Goal: Information Seeking & Learning: Check status

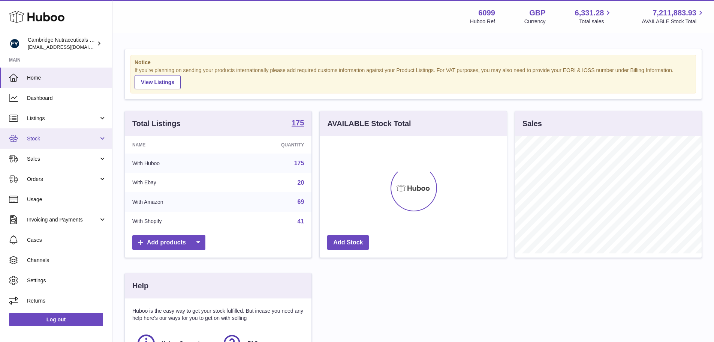
scroll to position [117, 187]
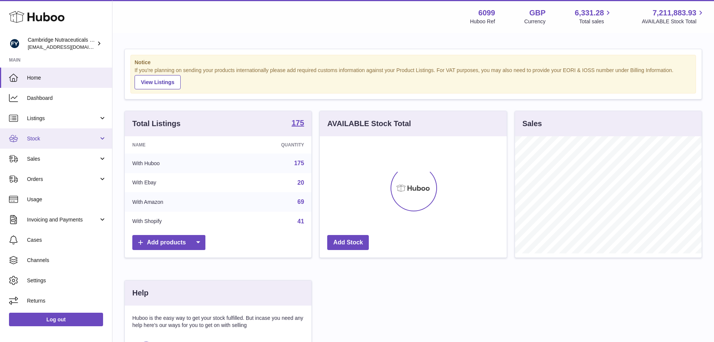
click at [59, 129] on link "Stock" at bounding box center [56, 138] width 112 height 20
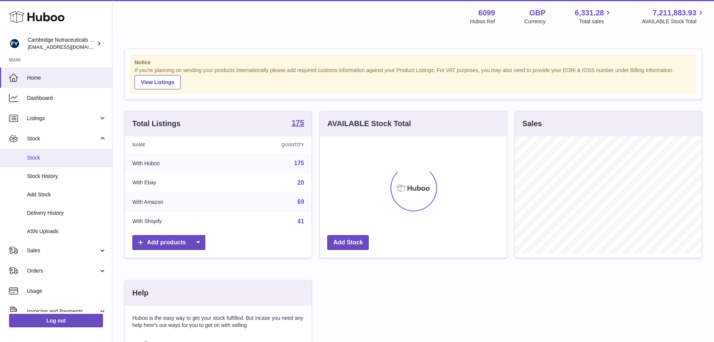
click at [54, 153] on link "Stock" at bounding box center [56, 157] width 112 height 18
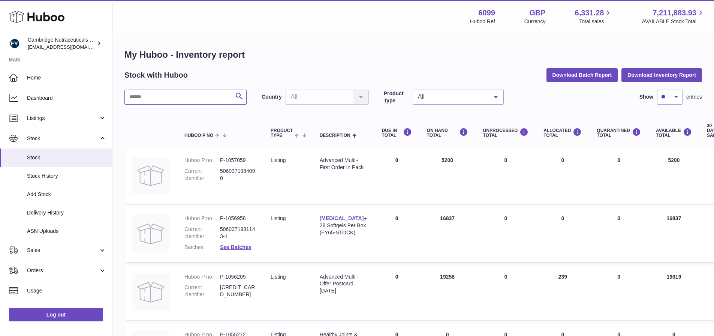
click at [191, 91] on input "text" at bounding box center [185, 97] width 122 height 15
type input "*****"
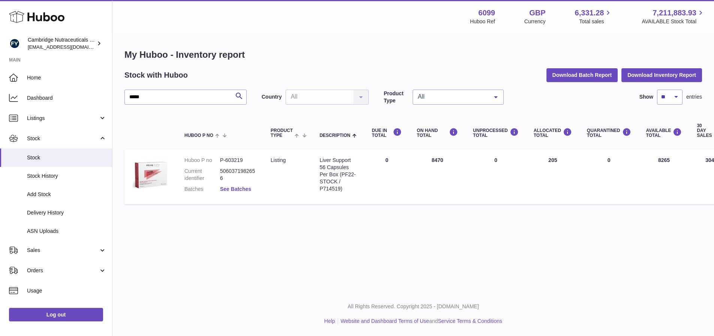
click at [240, 190] on link "See Batches" at bounding box center [235, 189] width 31 height 6
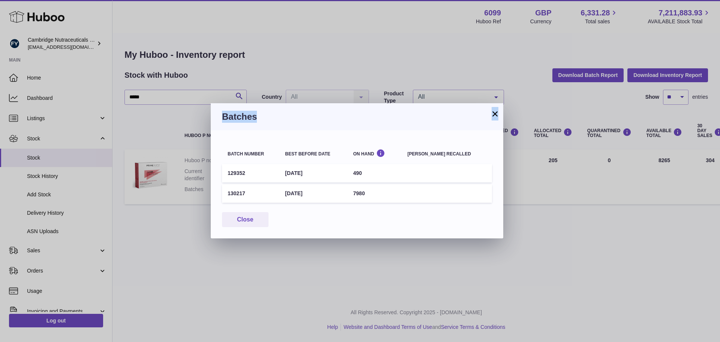
click at [491, 112] on div "× Batches Batch number Best before date On Hand Batch recalled 129352 31st Oct …" at bounding box center [357, 170] width 292 height 135
click at [492, 112] on button "×" at bounding box center [494, 113] width 9 height 9
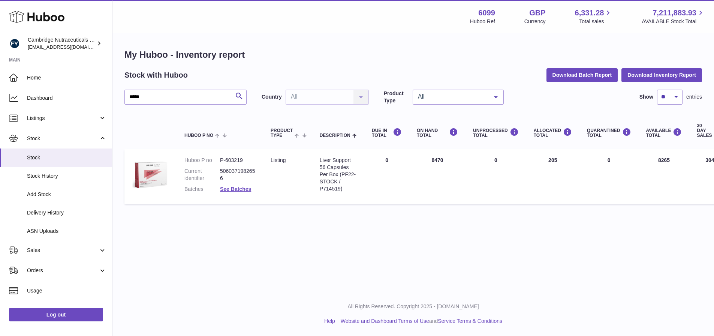
drag, startPoint x: 482, startPoint y: 258, endPoint x: 487, endPoint y: 273, distance: 15.9
click at [481, 259] on div "Menu Huboo 6099 Huboo Ref GBP Currency 6,331.28 Total sales 7,211,883.93 AVAILA…" at bounding box center [413, 146] width 602 height 292
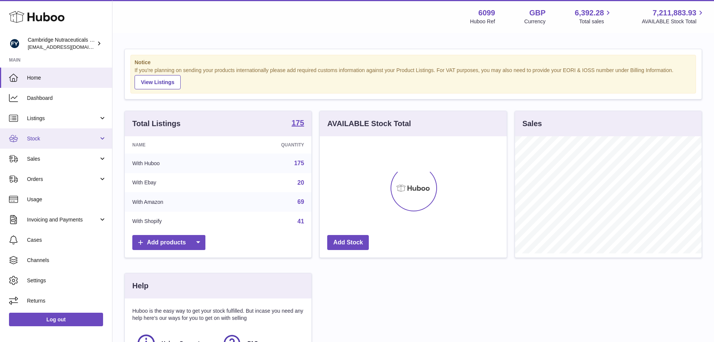
scroll to position [117, 187]
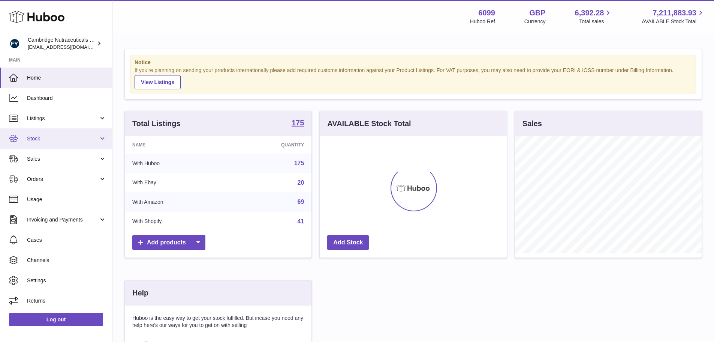
click at [29, 139] on span "Stock" at bounding box center [63, 138] width 72 height 7
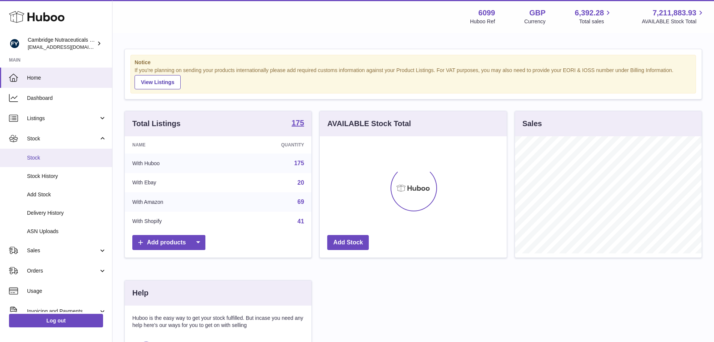
click at [40, 162] on link "Stock" at bounding box center [56, 157] width 112 height 18
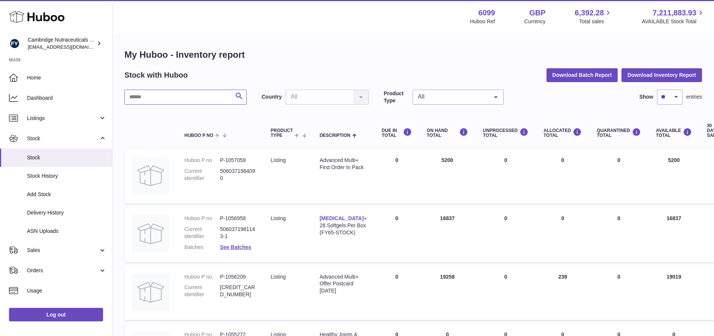
click at [183, 100] on input "text" at bounding box center [185, 97] width 122 height 15
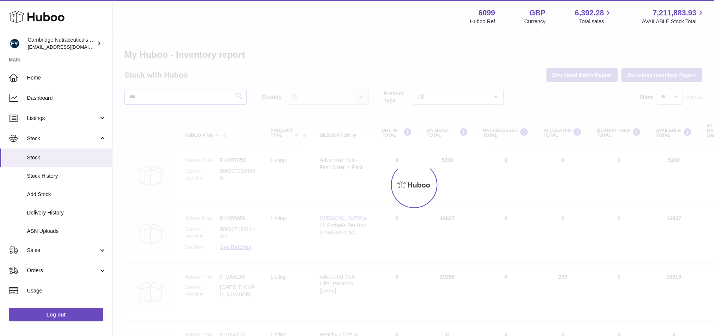
type input "***"
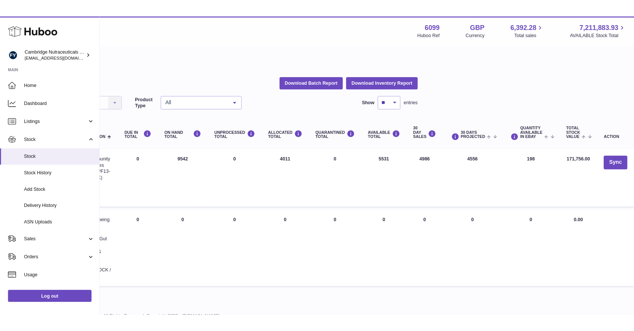
scroll to position [0, 233]
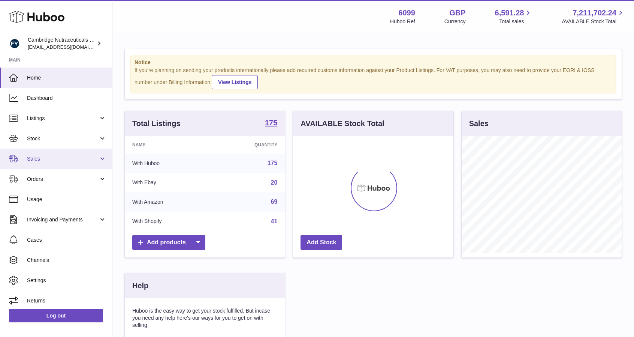
scroll to position [117, 160]
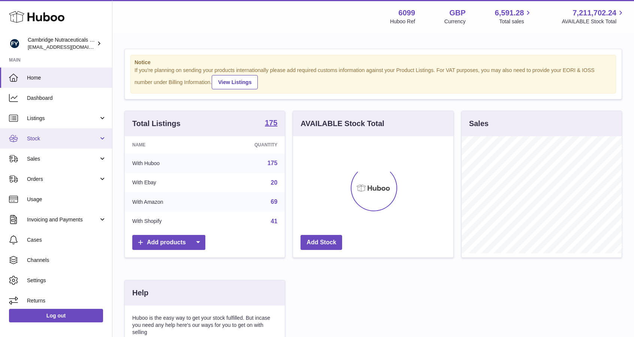
click at [56, 134] on link "Stock" at bounding box center [56, 138] width 112 height 20
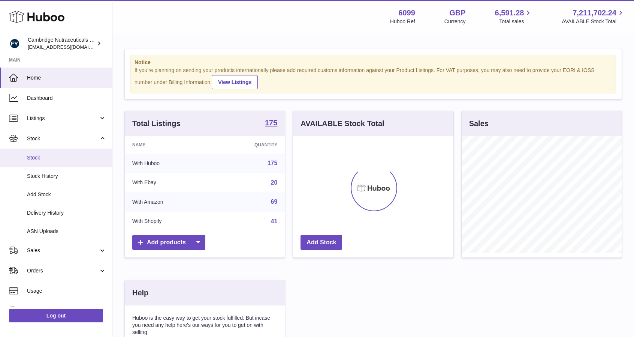
click at [43, 159] on span "Stock" at bounding box center [66, 157] width 79 height 7
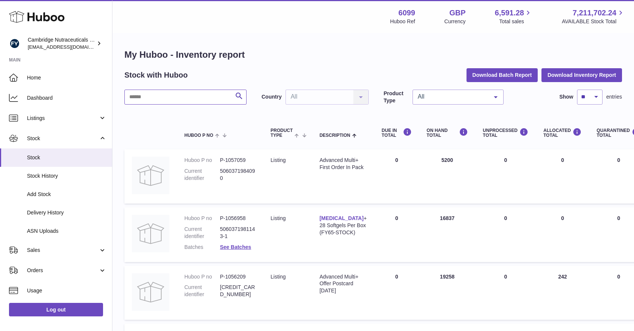
click at [199, 92] on input "text" at bounding box center [185, 97] width 122 height 15
type input "*****"
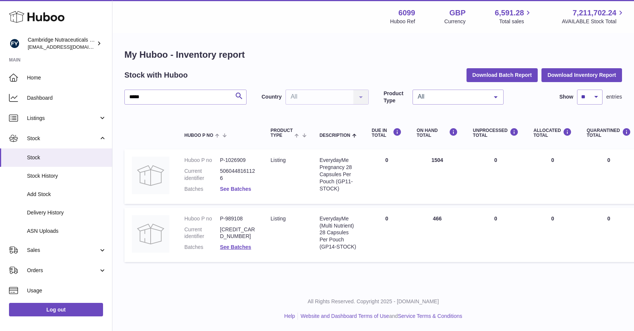
click at [232, 189] on link "See Batches" at bounding box center [235, 189] width 31 height 6
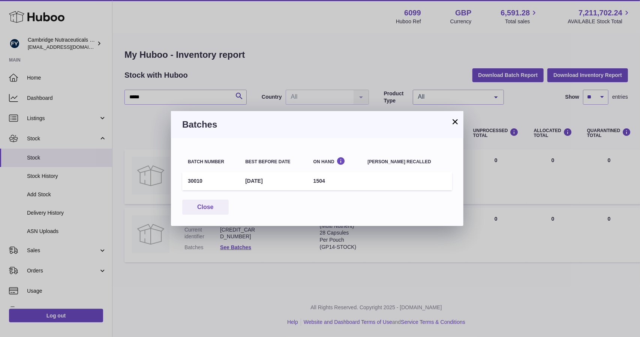
click at [456, 120] on button "×" at bounding box center [455, 121] width 9 height 9
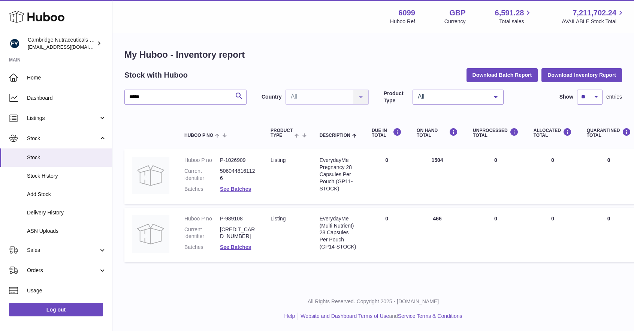
click at [240, 252] on dl "Huboo P no P-989108 Current identifier [CREDIT_CARD_NUMBER] Batches See Batches" at bounding box center [219, 235] width 71 height 40
click at [240, 251] on dl "Huboo P no P-989108 Current identifier [CREDIT_CARD_NUMBER] Batches See Batches" at bounding box center [219, 235] width 71 height 40
click at [236, 249] on link "See Batches" at bounding box center [235, 247] width 31 height 6
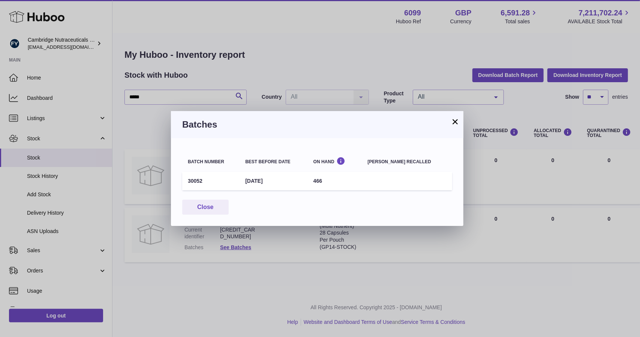
click at [455, 121] on button "×" at bounding box center [455, 121] width 9 height 9
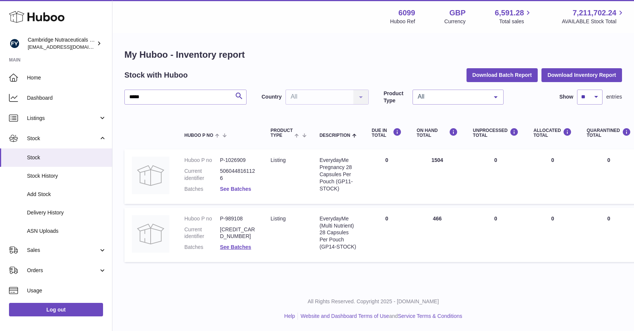
click at [244, 190] on link "See Batches" at bounding box center [235, 189] width 31 height 6
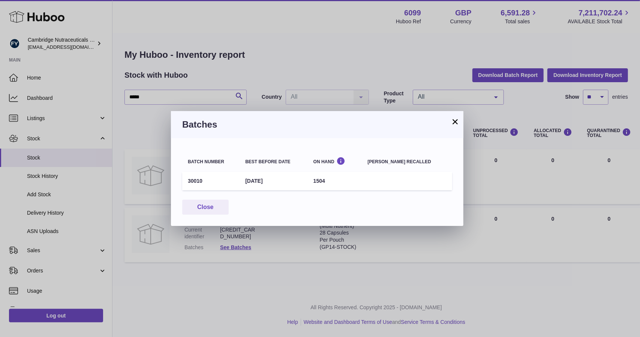
click at [454, 122] on button "×" at bounding box center [455, 121] width 9 height 9
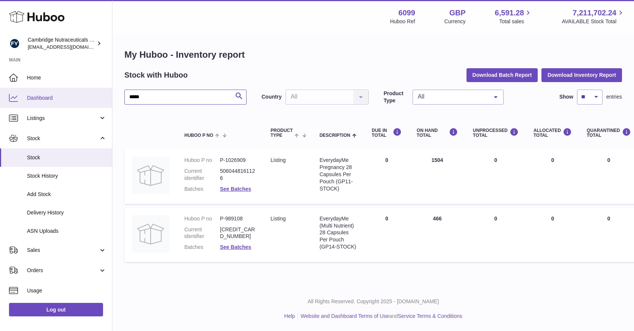
drag, startPoint x: 180, startPoint y: 99, endPoint x: 84, endPoint y: 102, distance: 96.4
click at [84, 102] on div "Huboo Cambridge Nutraceuticals Ltd [EMAIL_ADDRESS][DOMAIN_NAME] Main Home Dashb…" at bounding box center [317, 165] width 634 height 331
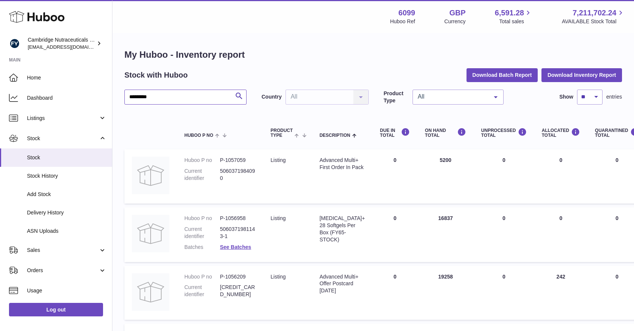
type input "*********"
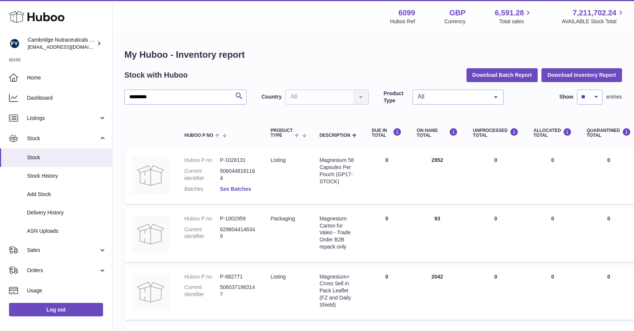
click at [247, 188] on link "See Batches" at bounding box center [235, 189] width 31 height 6
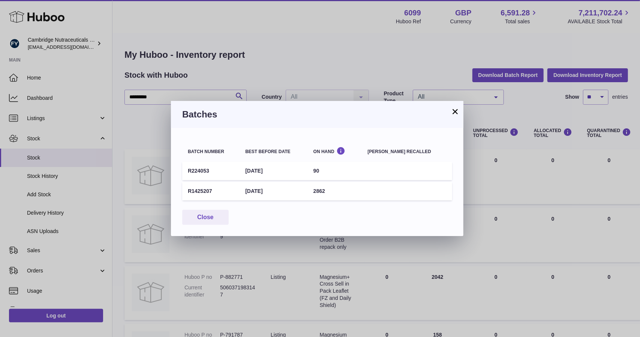
click at [452, 112] on button "×" at bounding box center [455, 111] width 9 height 9
